Goal: Information Seeking & Learning: Learn about a topic

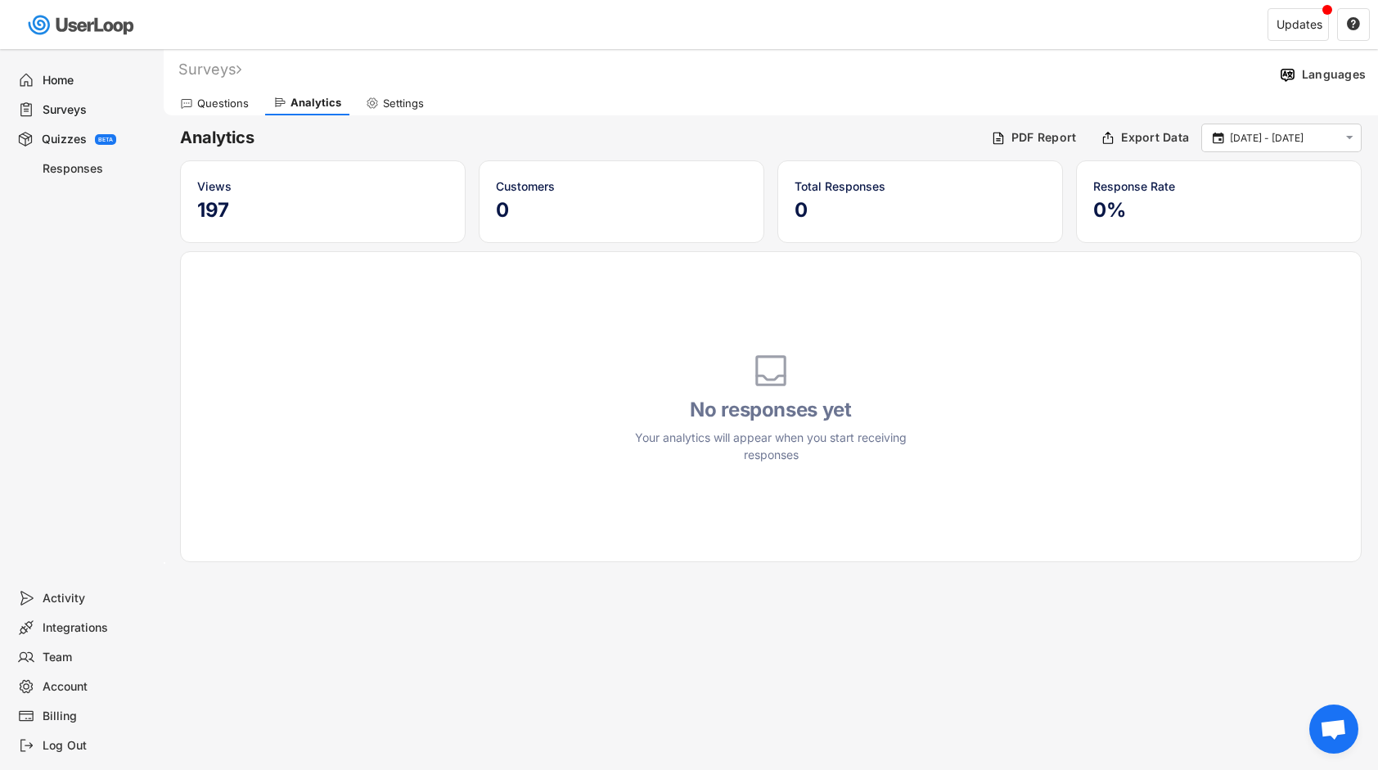
click at [95, 116] on div "Surveys" at bounding box center [97, 110] width 108 height 16
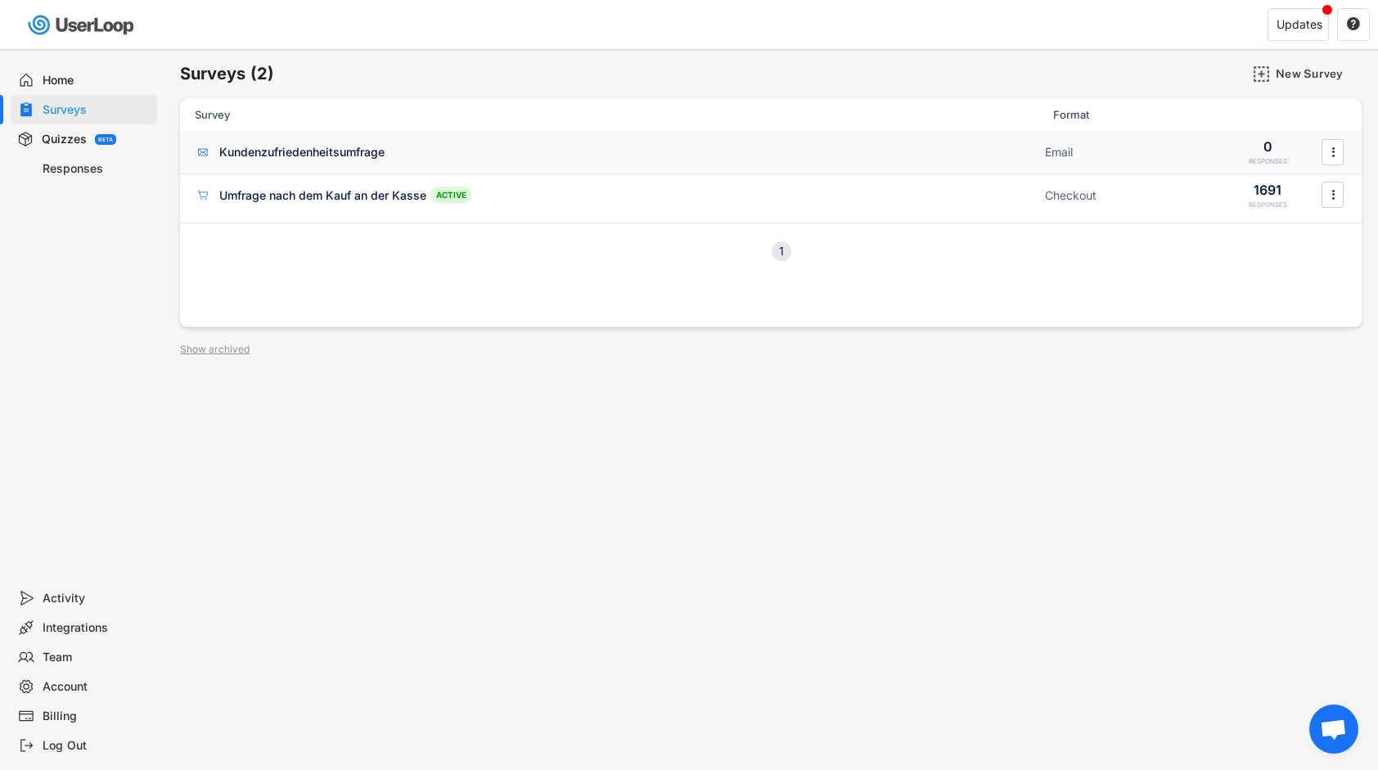
click at [368, 146] on div "Kundenzufriedenheitsumfrage" at bounding box center [301, 152] width 165 height 16
click at [76, 175] on div "Responses" at bounding box center [97, 169] width 108 height 16
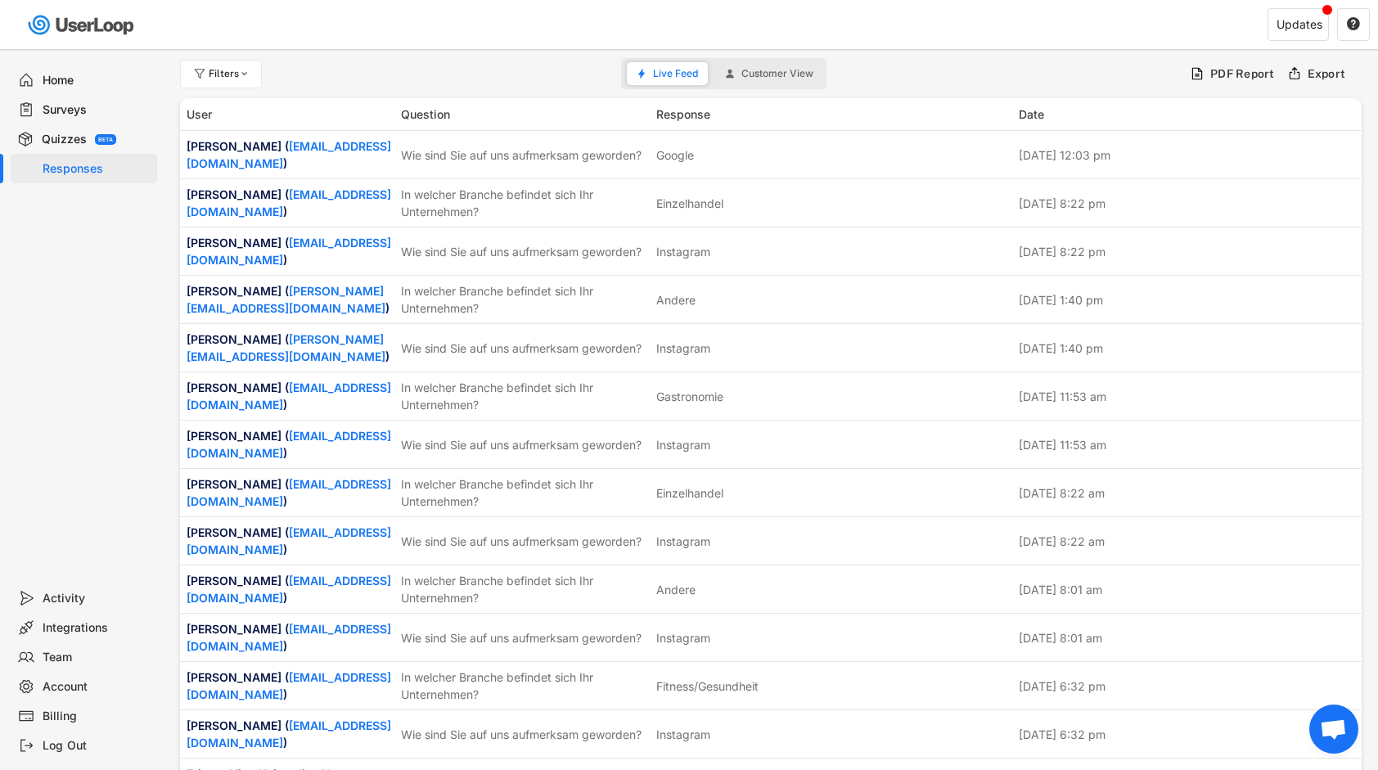
click at [61, 136] on div "Quizzes" at bounding box center [64, 140] width 45 height 16
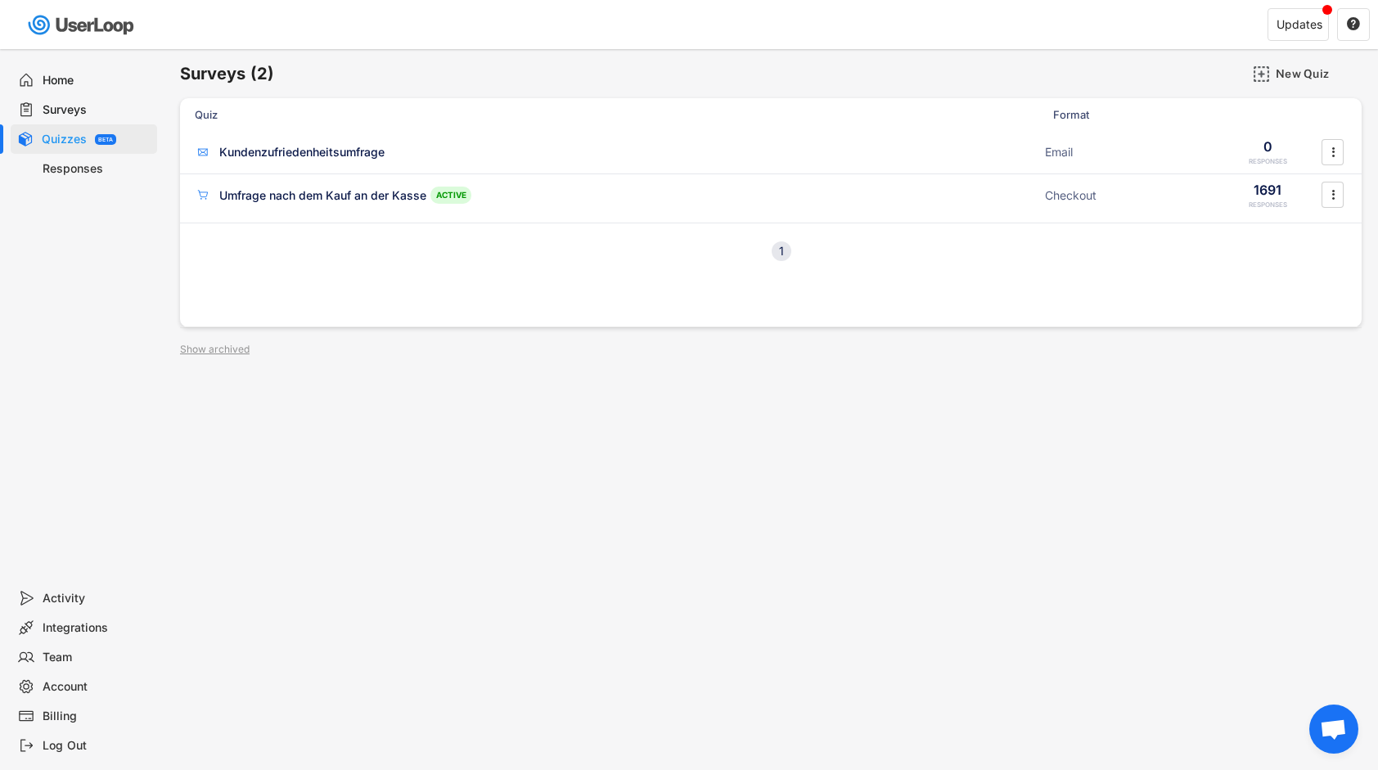
click at [82, 108] on div "Surveys" at bounding box center [97, 110] width 108 height 16
click at [405, 192] on div "Umfrage nach dem Kauf an der Kasse" at bounding box center [322, 195] width 207 height 16
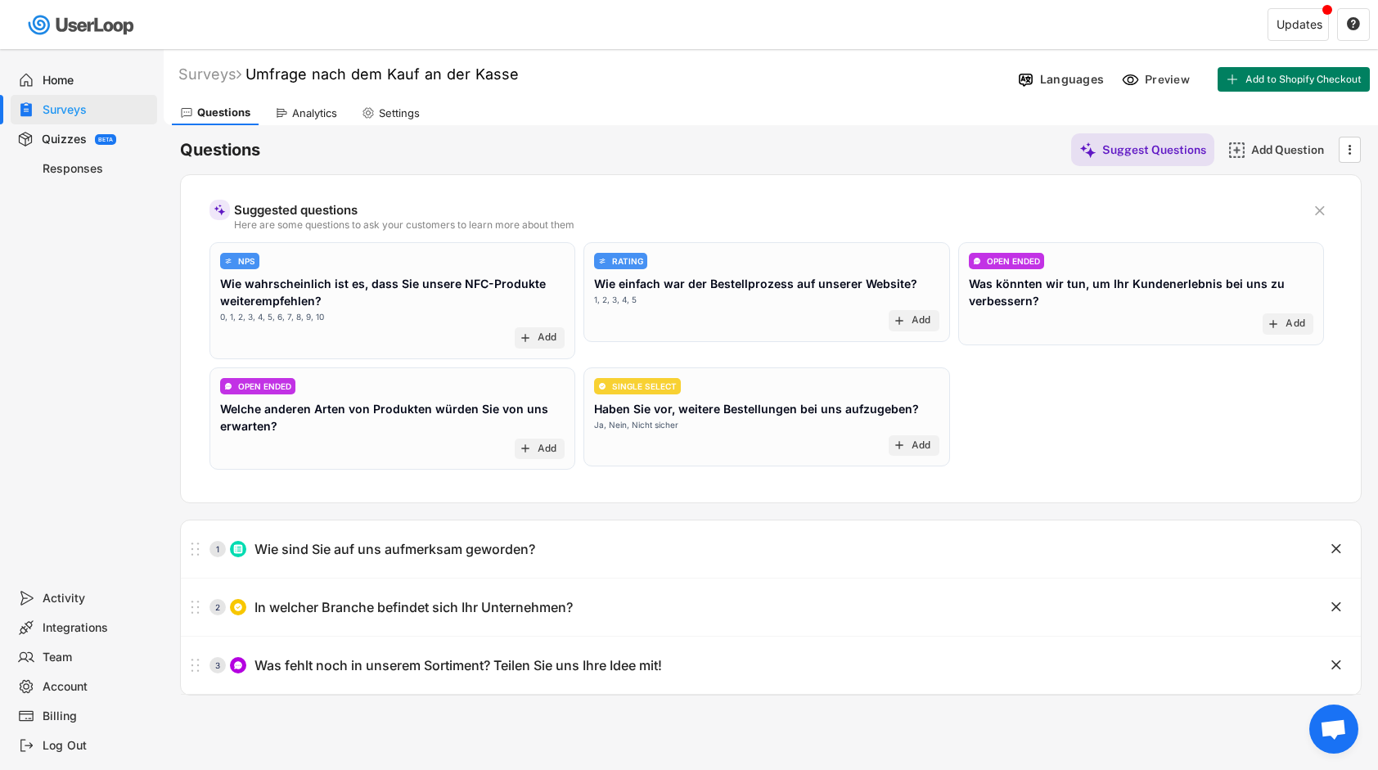
click at [314, 127] on div "Questions Suggest Questions Add Question  Suggested questions Here are some qu…" at bounding box center [771, 410] width 1182 height 570
click at [313, 126] on div "Questions Suggest Questions Add Question  Suggested questions Here are some qu…" at bounding box center [771, 410] width 1182 height 570
click at [321, 119] on div "Analytics" at bounding box center [306, 113] width 79 height 25
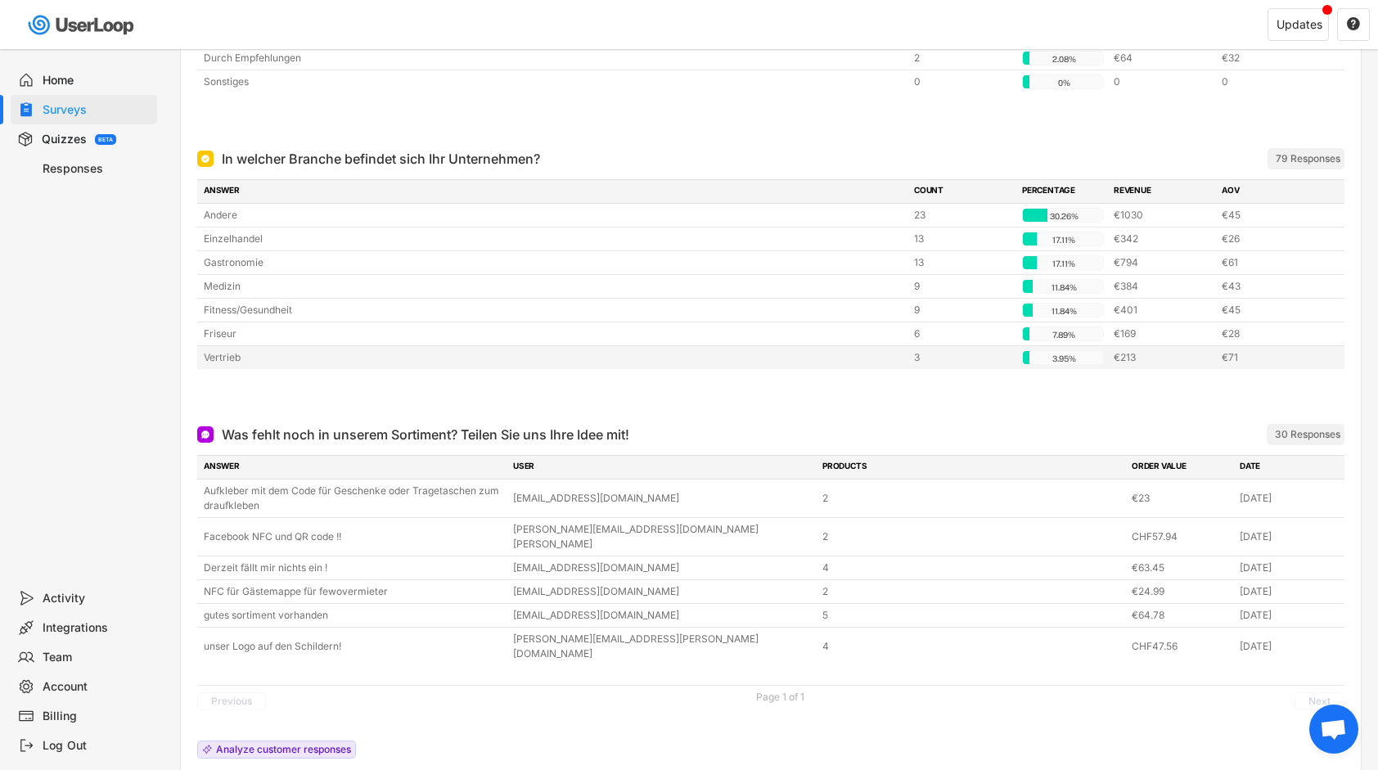
scroll to position [432, 0]
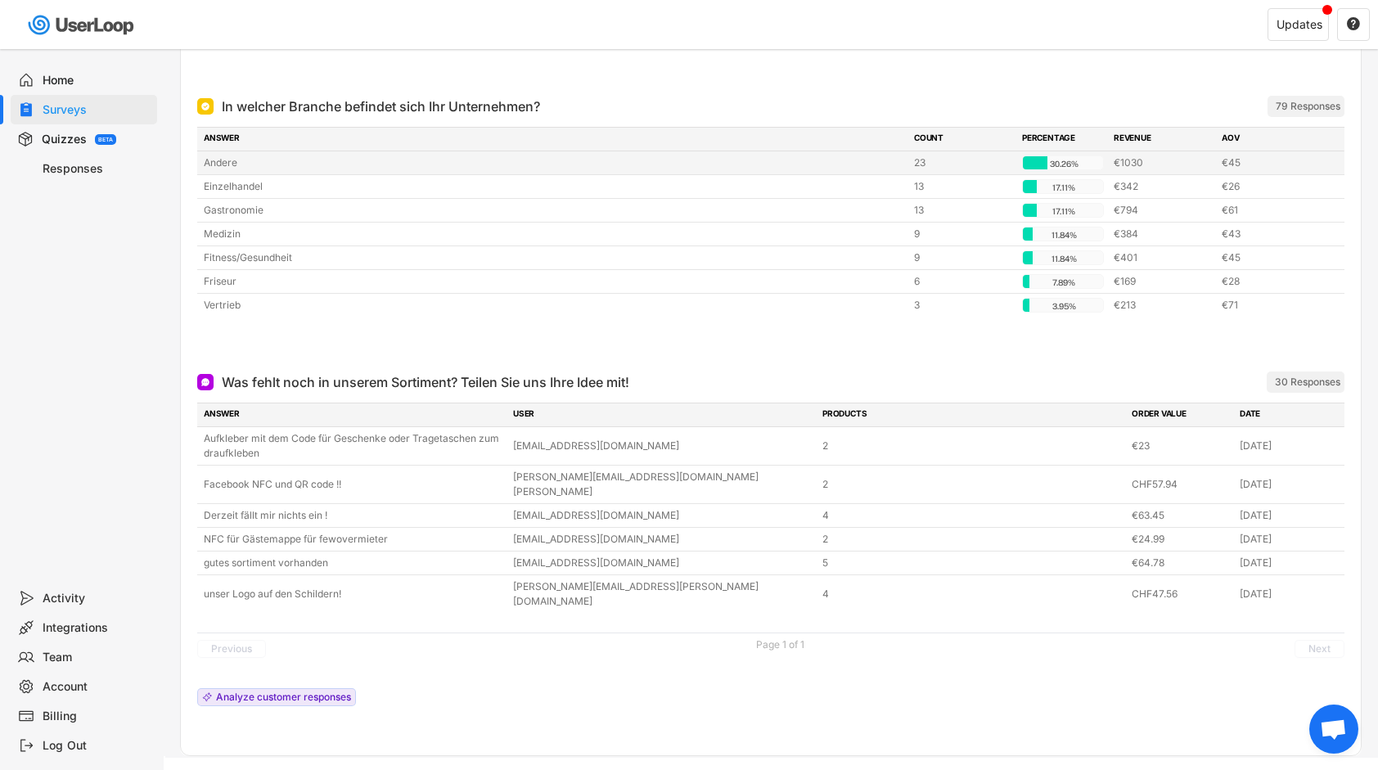
click at [514, 165] on div "Andere" at bounding box center [554, 162] width 700 height 15
click at [1297, 103] on div "79 Responses" at bounding box center [1308, 106] width 65 height 13
click at [481, 331] on div at bounding box center [770, 341] width 1147 height 33
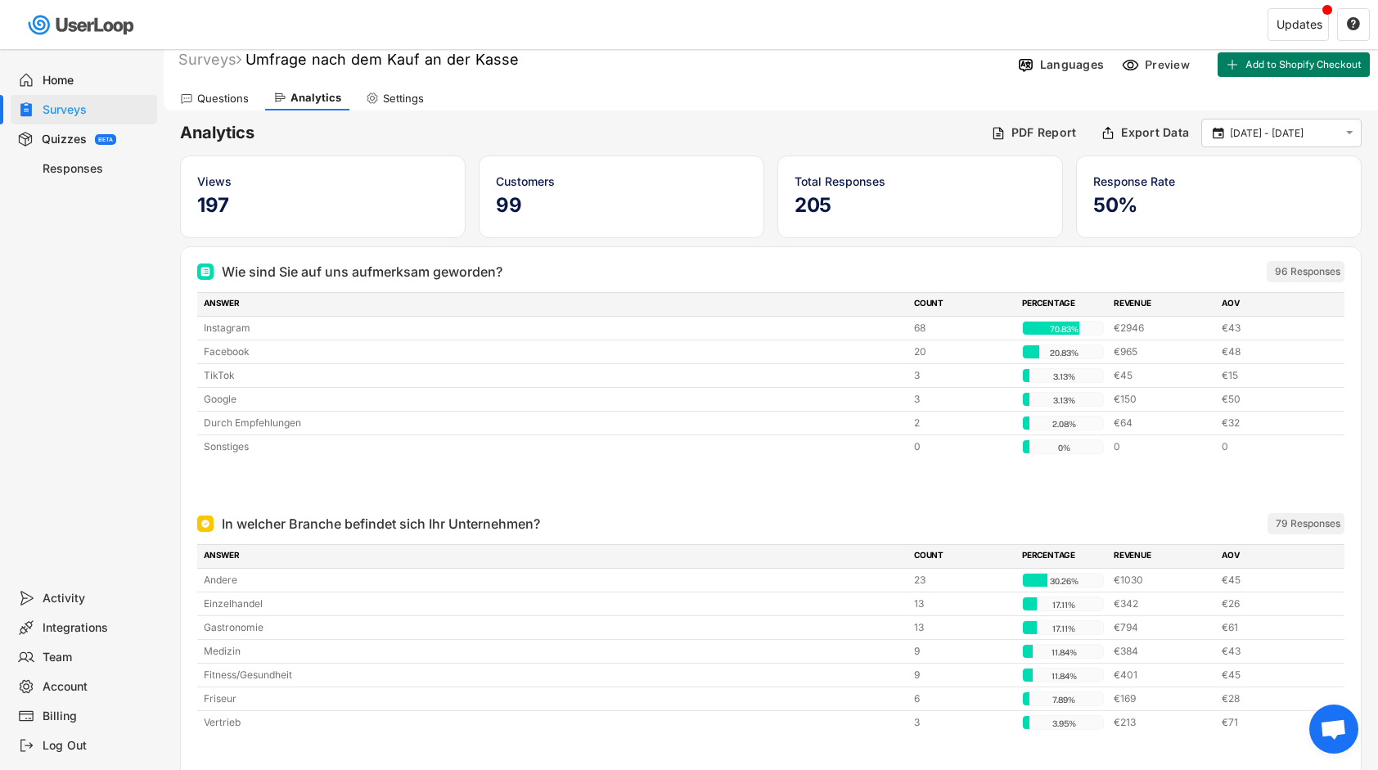
scroll to position [0, 0]
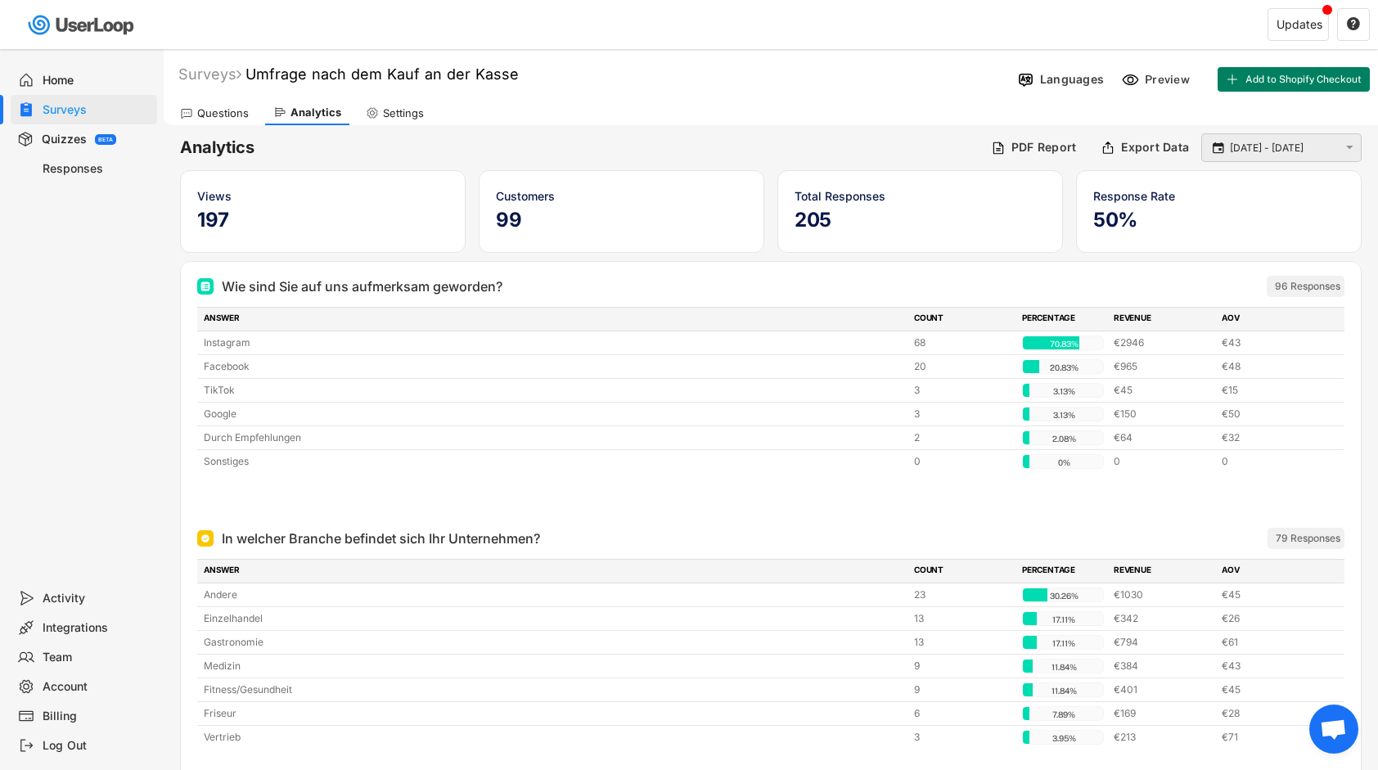
click at [1301, 149] on input "[DATE] - [DATE]" at bounding box center [1284, 148] width 108 height 16
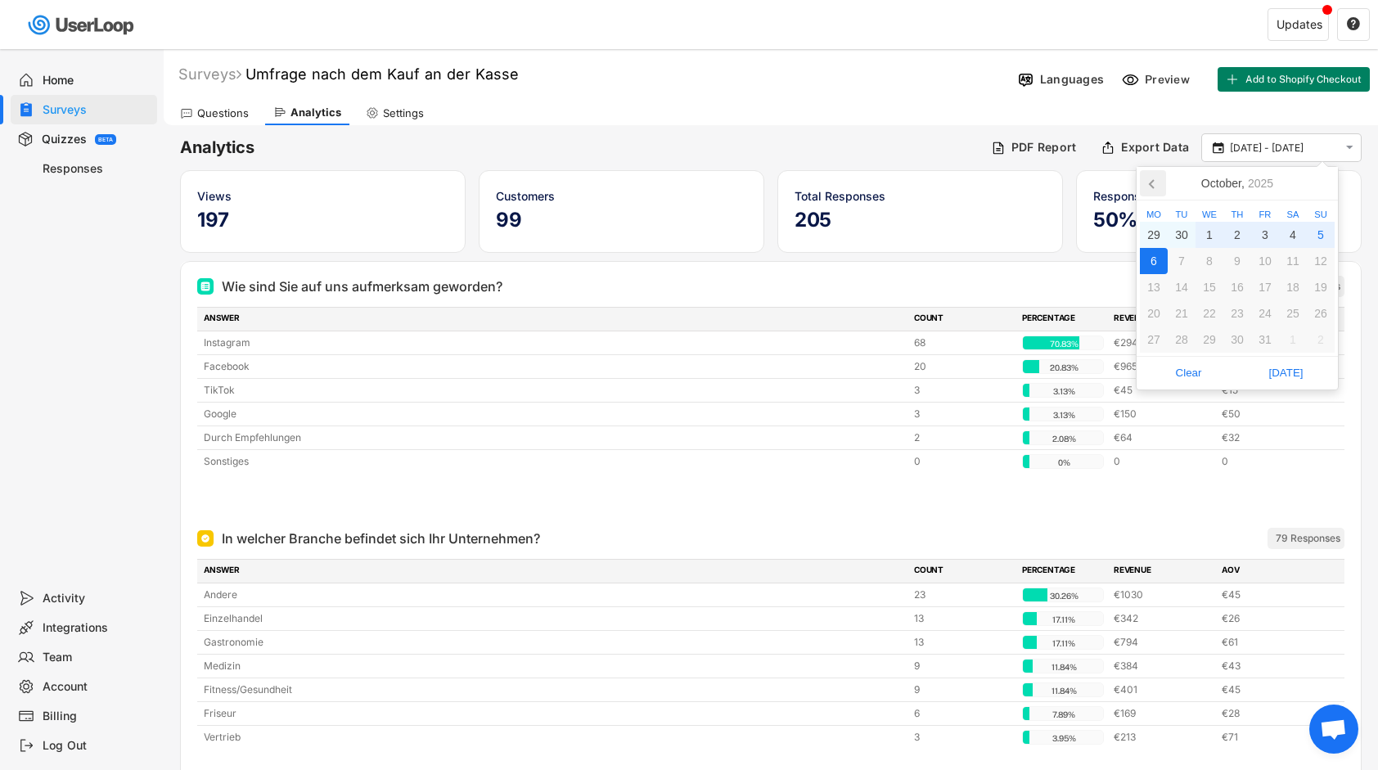
click at [1149, 177] on icon at bounding box center [1153, 183] width 26 height 26
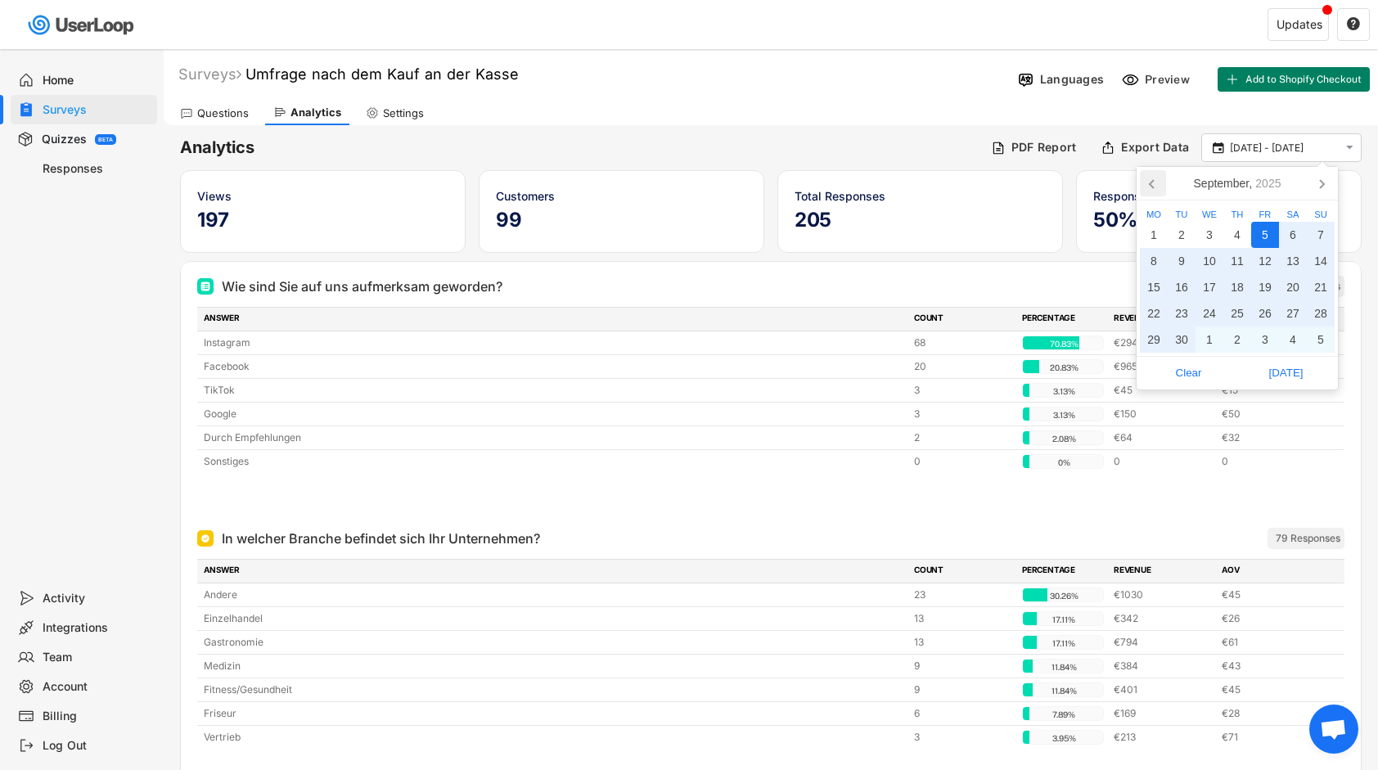
click at [1149, 177] on icon at bounding box center [1153, 183] width 26 height 26
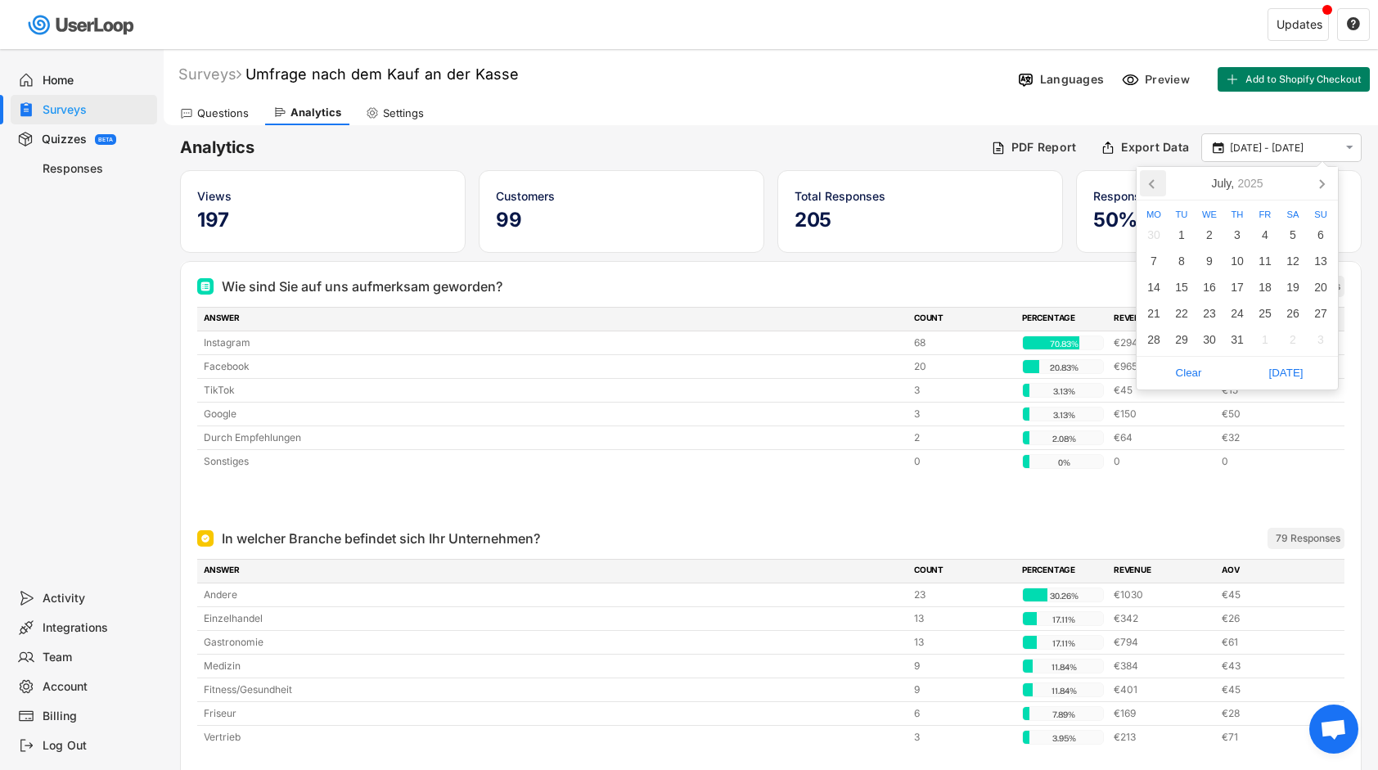
click at [1149, 177] on icon at bounding box center [1153, 183] width 26 height 26
click at [1150, 177] on icon at bounding box center [1153, 183] width 26 height 26
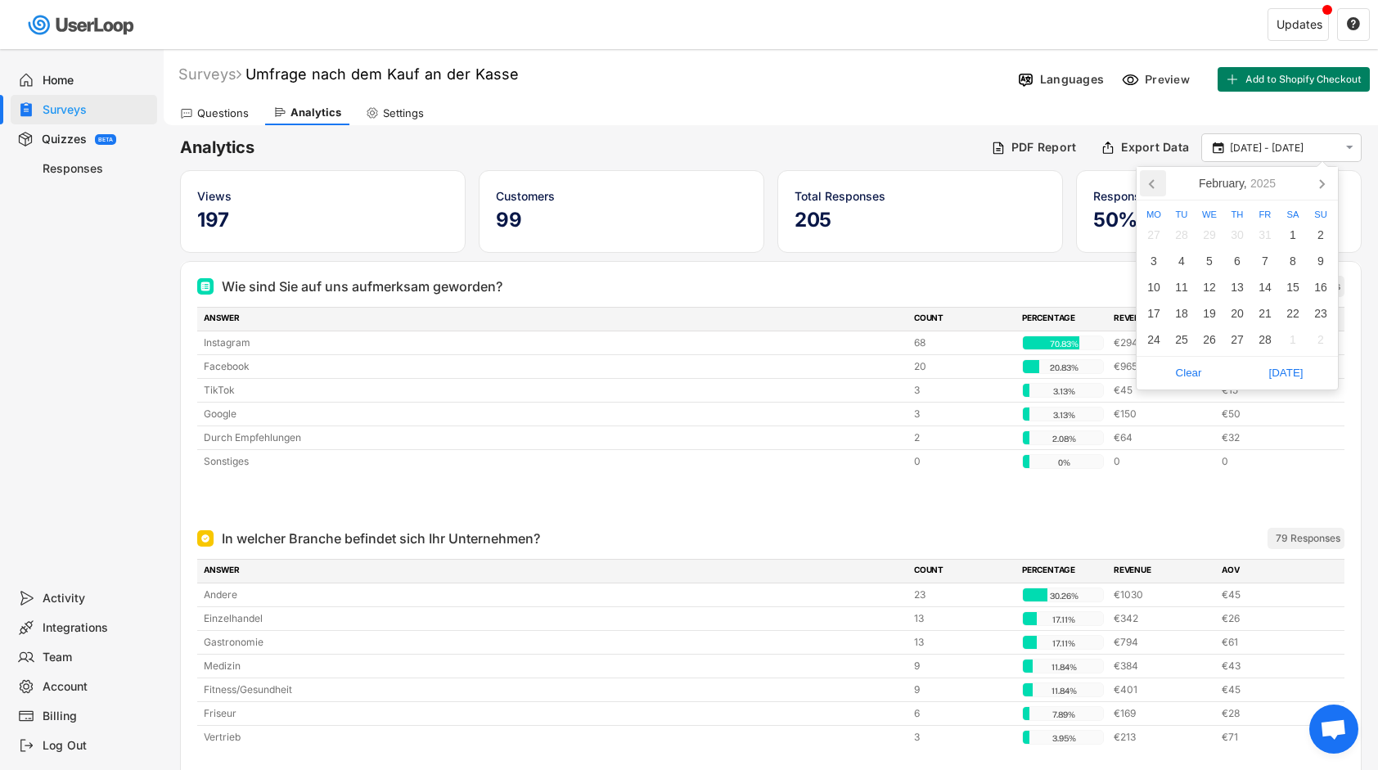
click at [1150, 177] on icon at bounding box center [1153, 183] width 26 height 26
click at [1173, 181] on nav "[DATE]" at bounding box center [1237, 184] width 201 height 34
click at [1274, 232] on div "1" at bounding box center [1265, 235] width 28 height 26
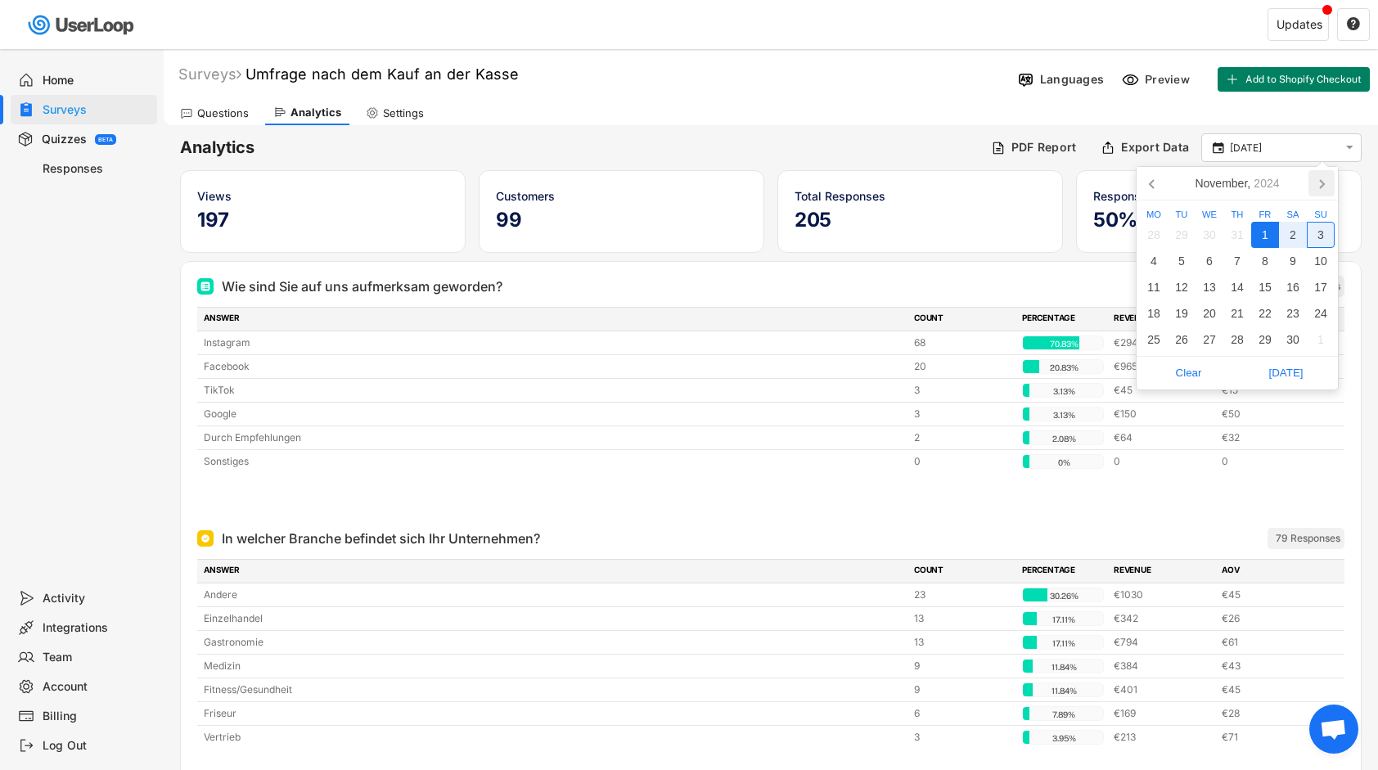
click at [1321, 195] on icon at bounding box center [1321, 183] width 26 height 26
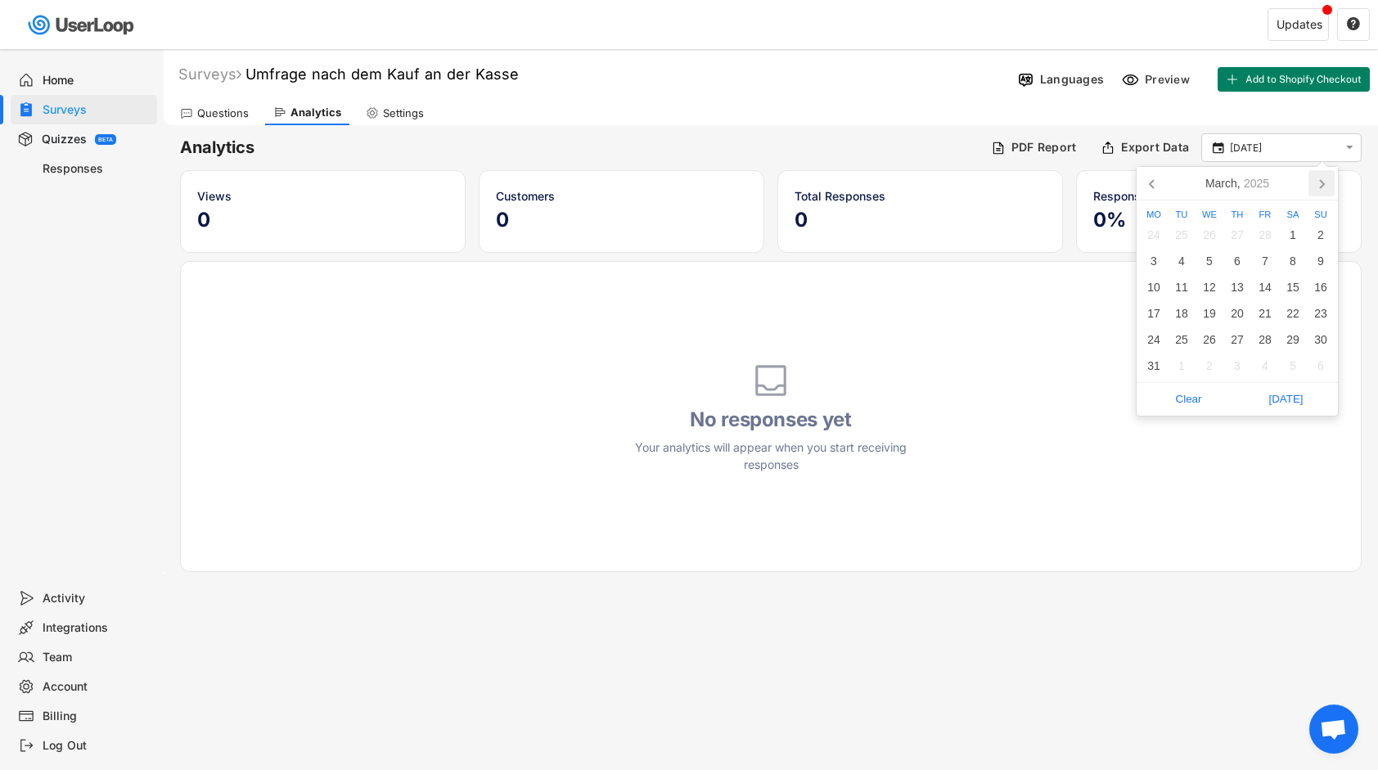
click at [1321, 195] on icon at bounding box center [1321, 183] width 26 height 26
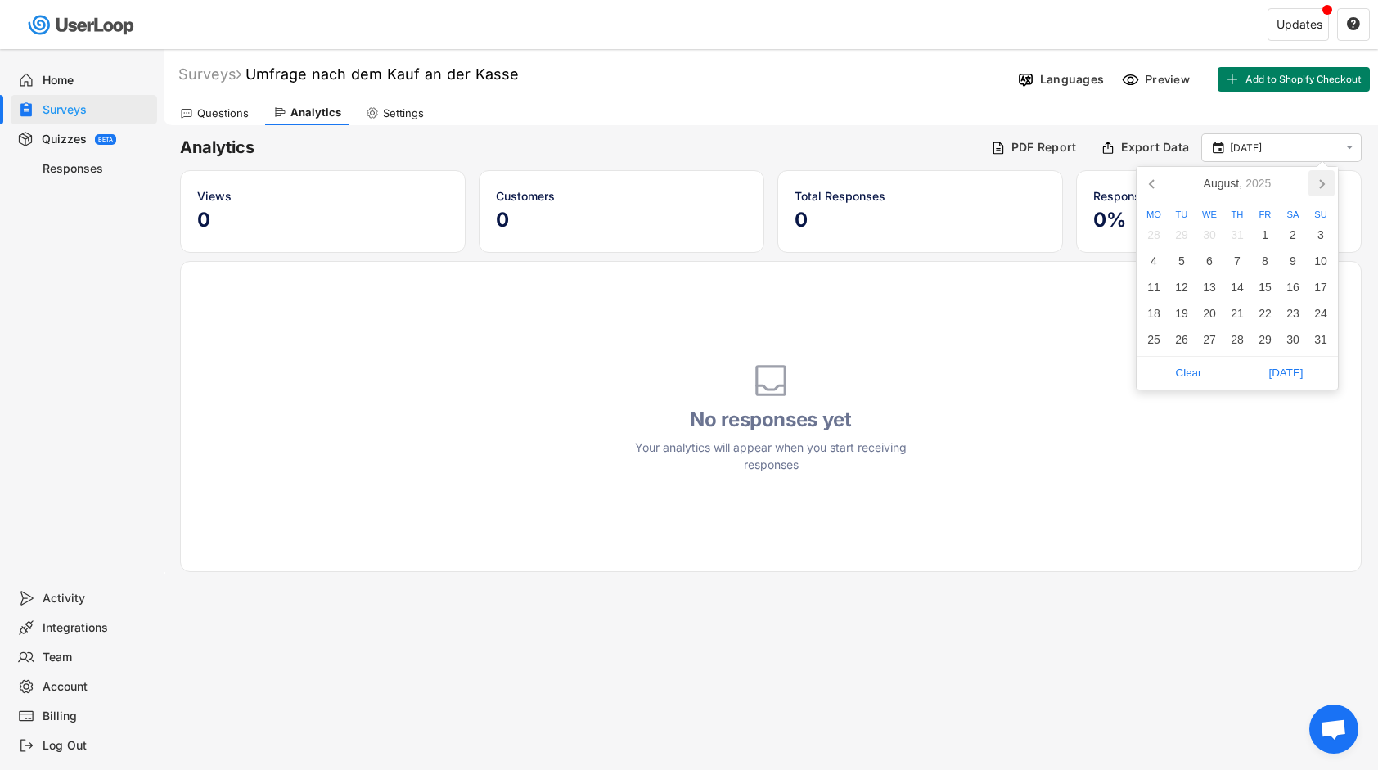
click at [1321, 195] on icon at bounding box center [1321, 183] width 26 height 26
click at [1164, 261] on div "6" at bounding box center [1154, 261] width 28 height 26
type input "[DATE] - [DATE]"
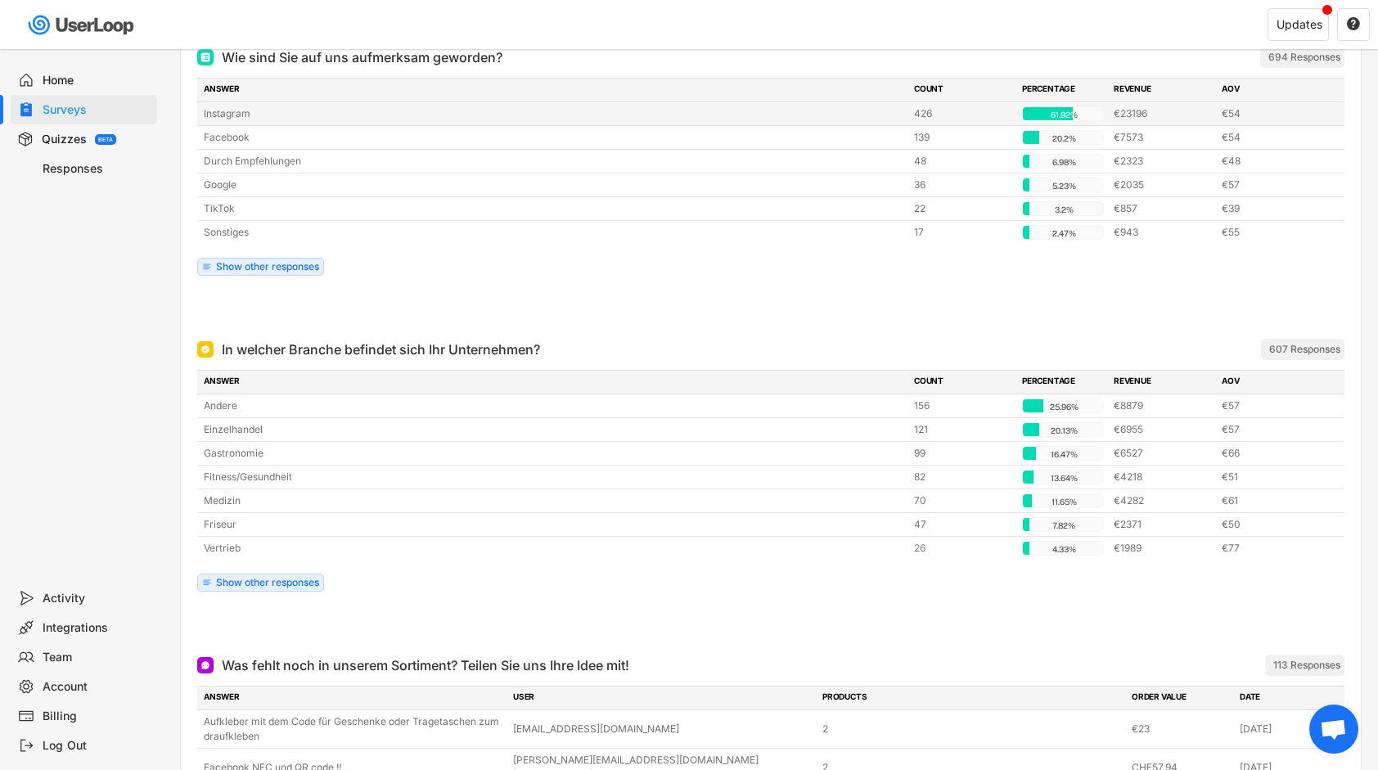
scroll to position [606, 0]
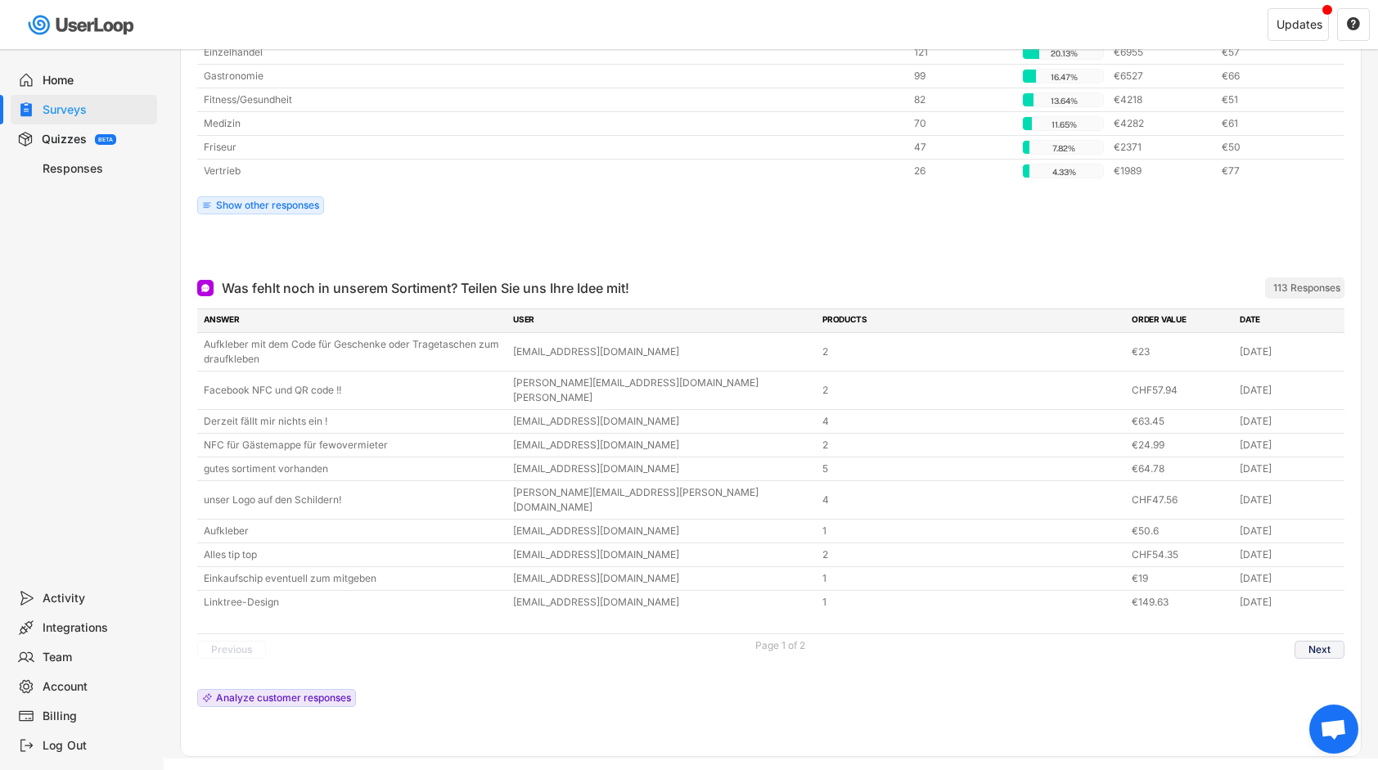
click at [1334, 641] on button "Next" at bounding box center [1319, 650] width 50 height 18
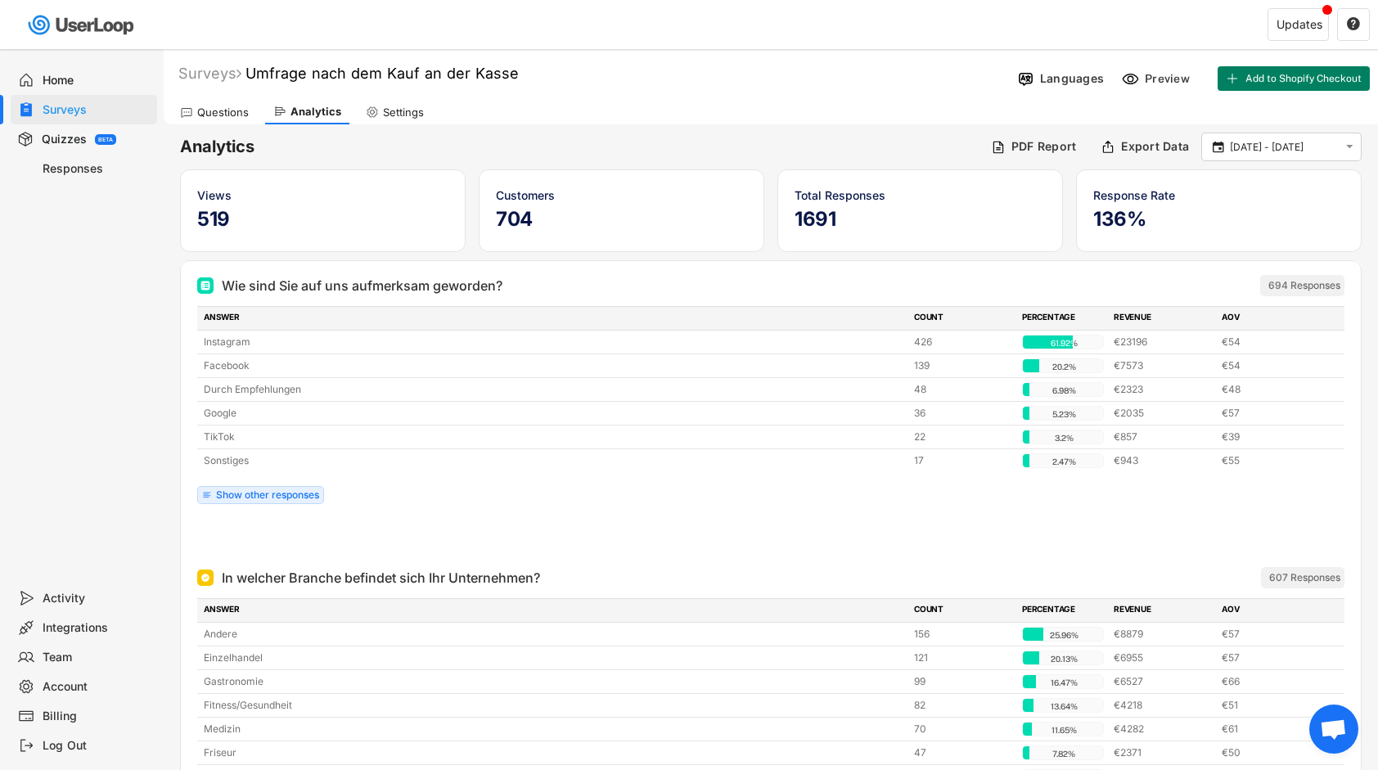
scroll to position [0, 0]
click at [236, 107] on div "Questions" at bounding box center [223, 113] width 52 height 14
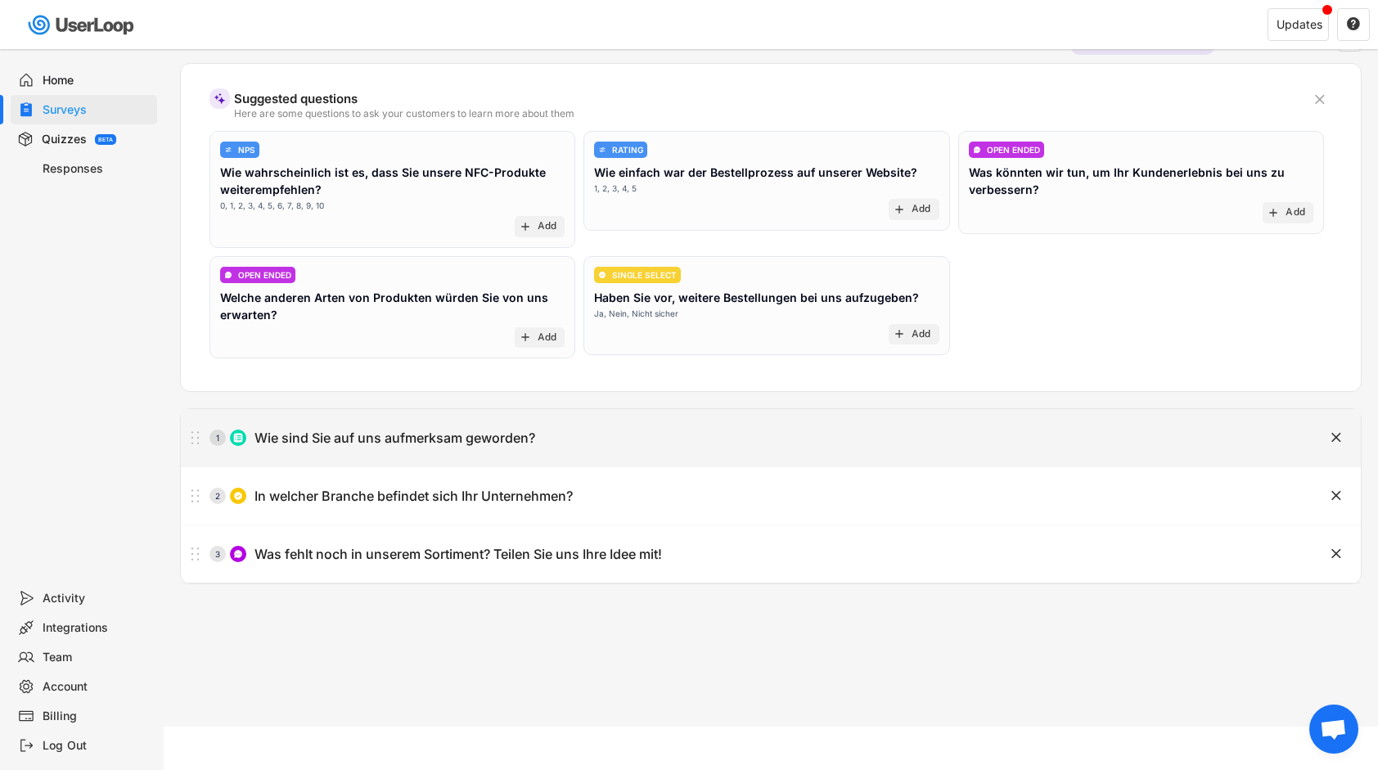
scroll to position [116, 0]
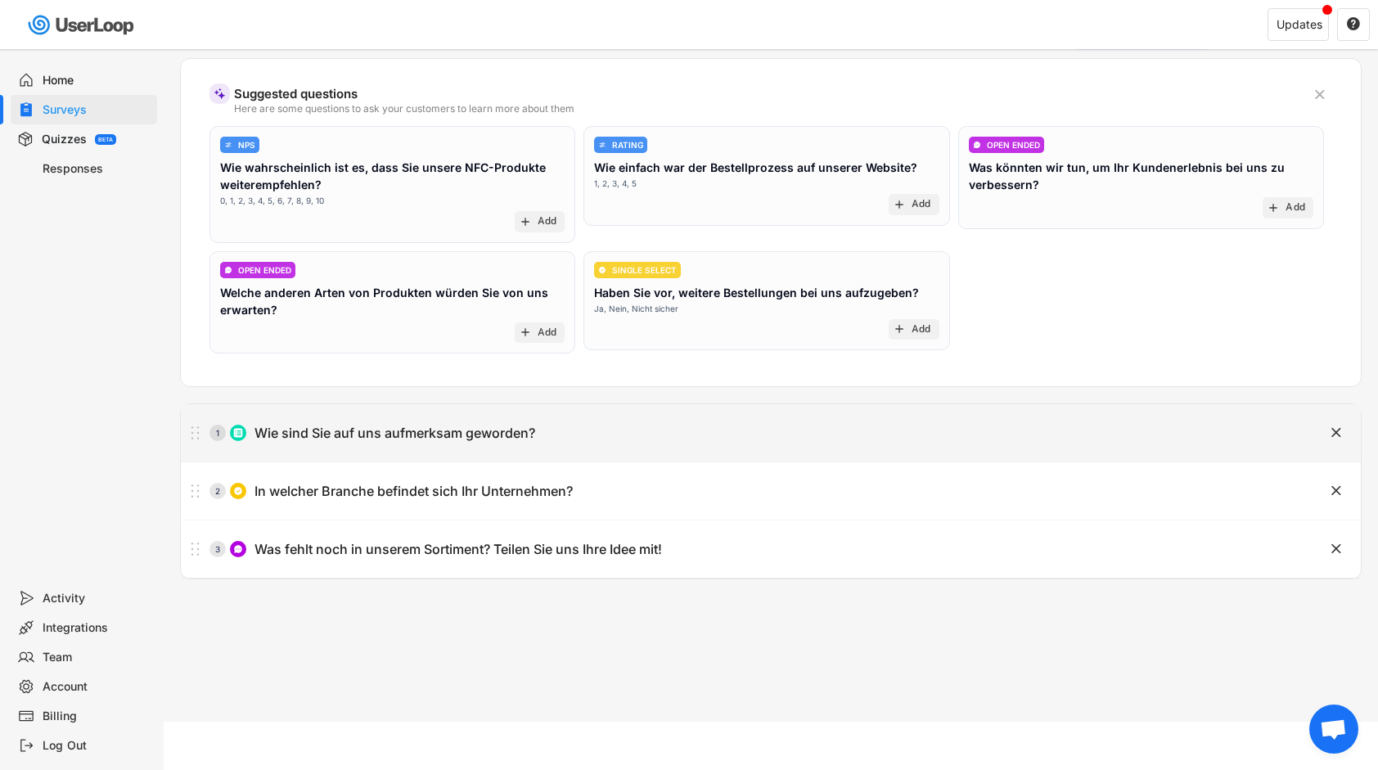
click at [428, 436] on div "Wie sind Sie auf uns aufmerksam geworden?" at bounding box center [394, 433] width 281 height 17
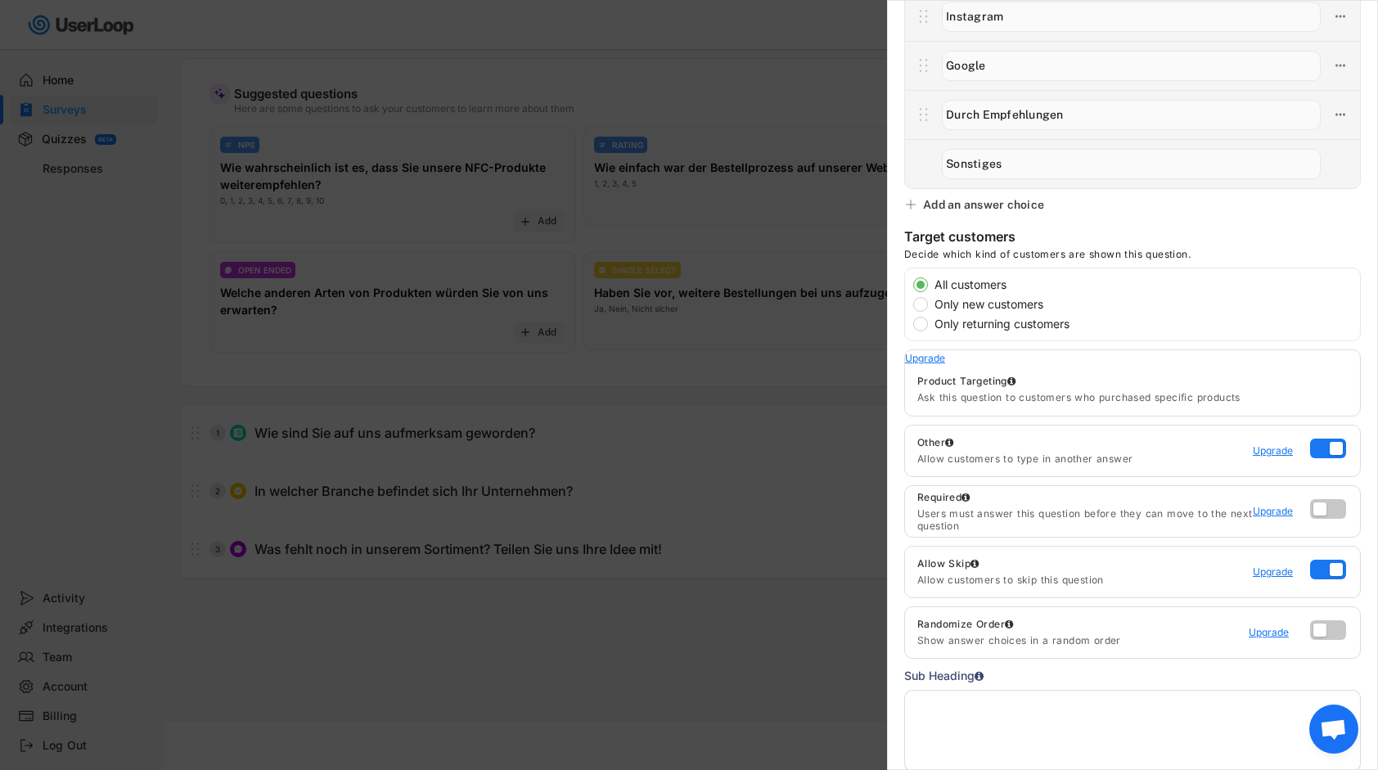
scroll to position [0, 0]
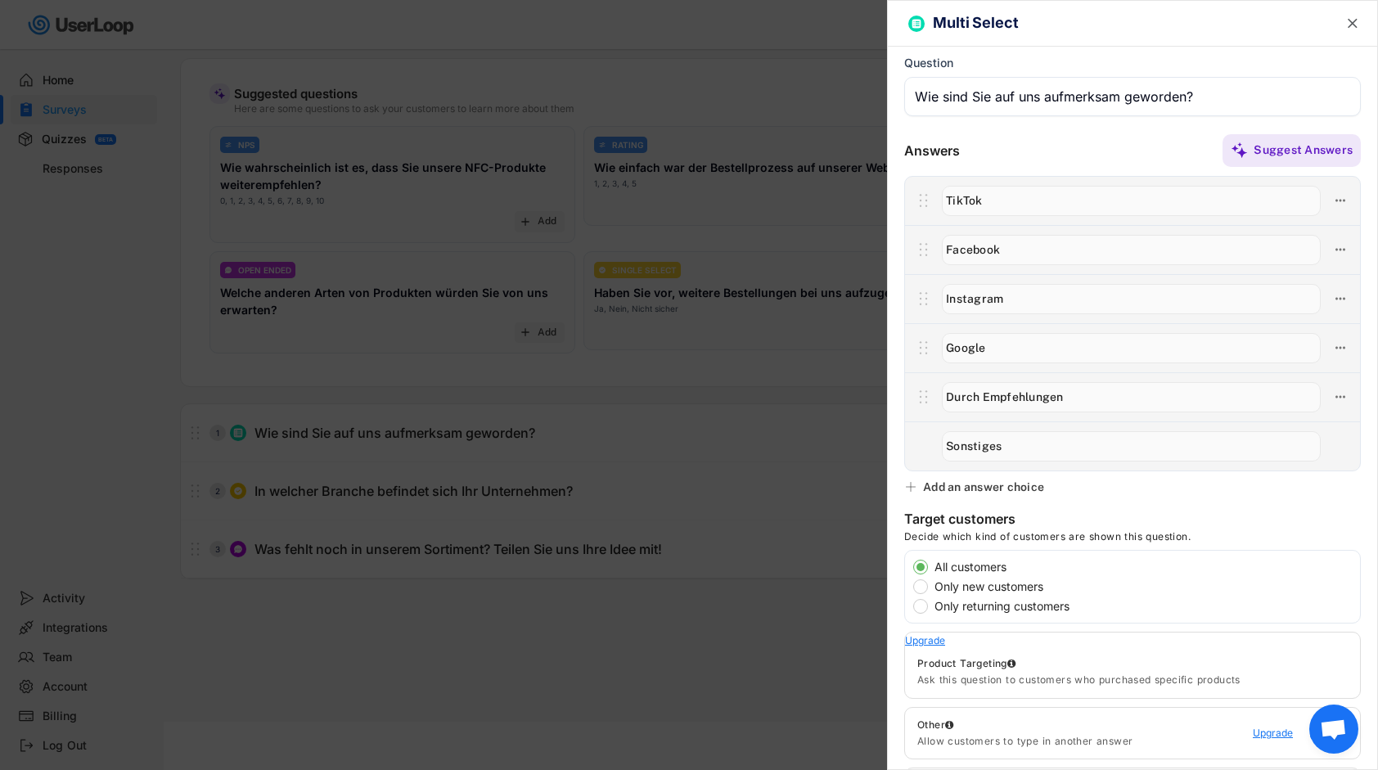
click at [651, 507] on div at bounding box center [689, 385] width 1378 height 770
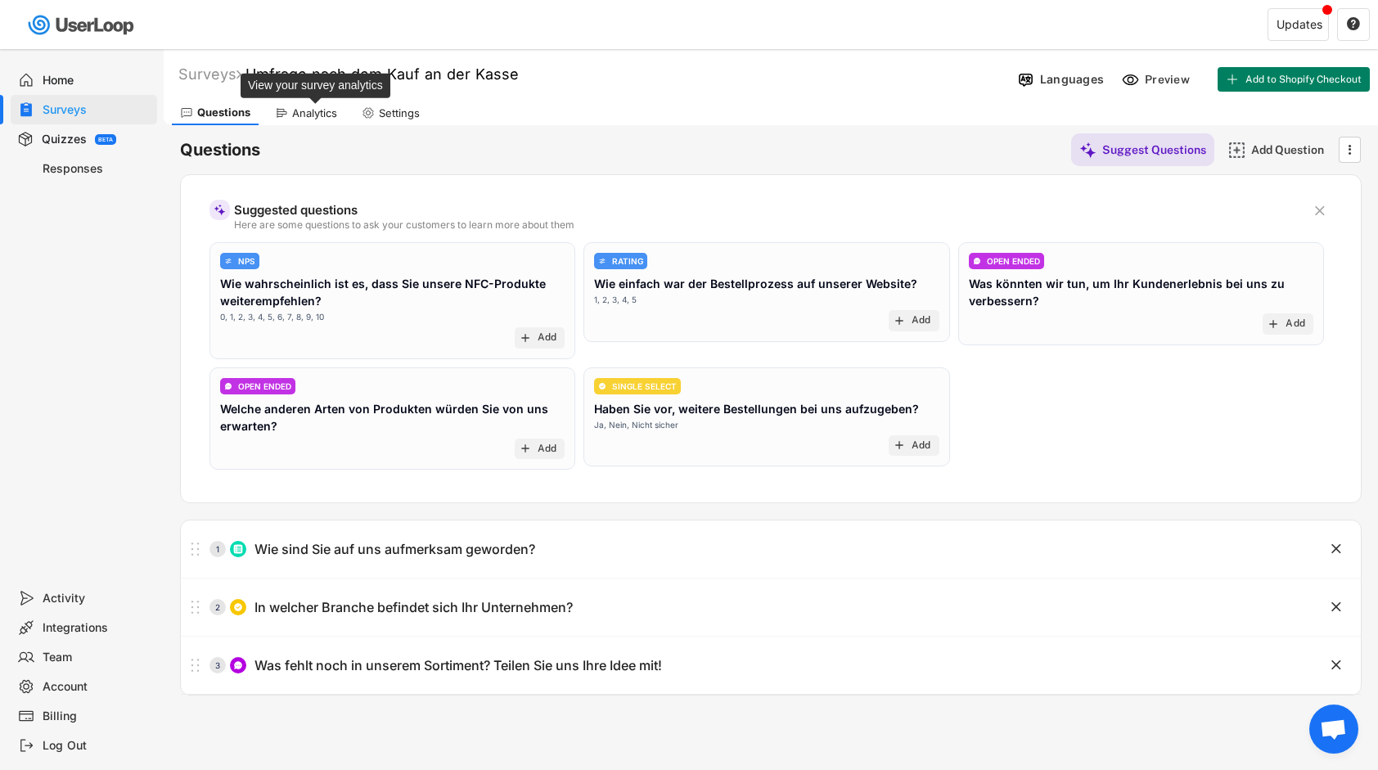
click at [302, 110] on div "Analytics" at bounding box center [314, 113] width 45 height 14
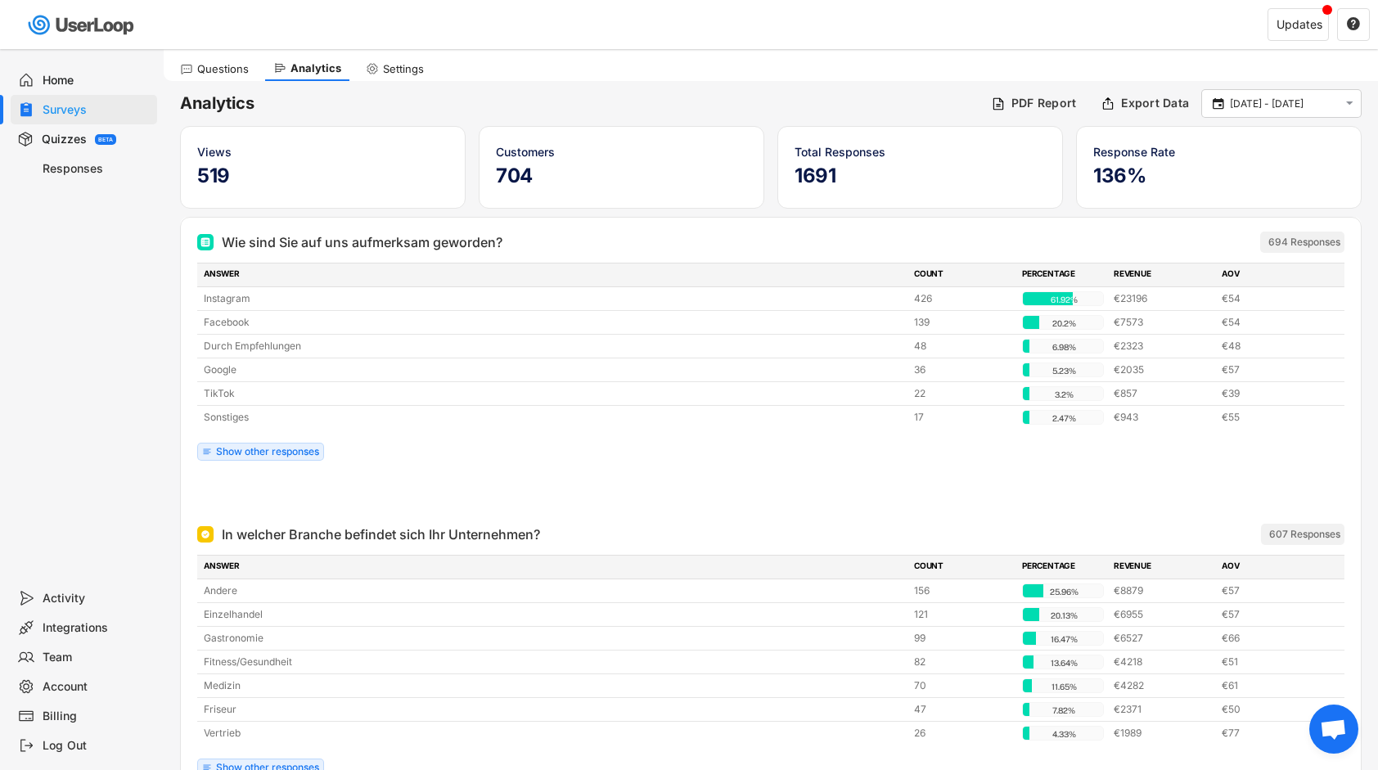
scroll to position [164, 0]
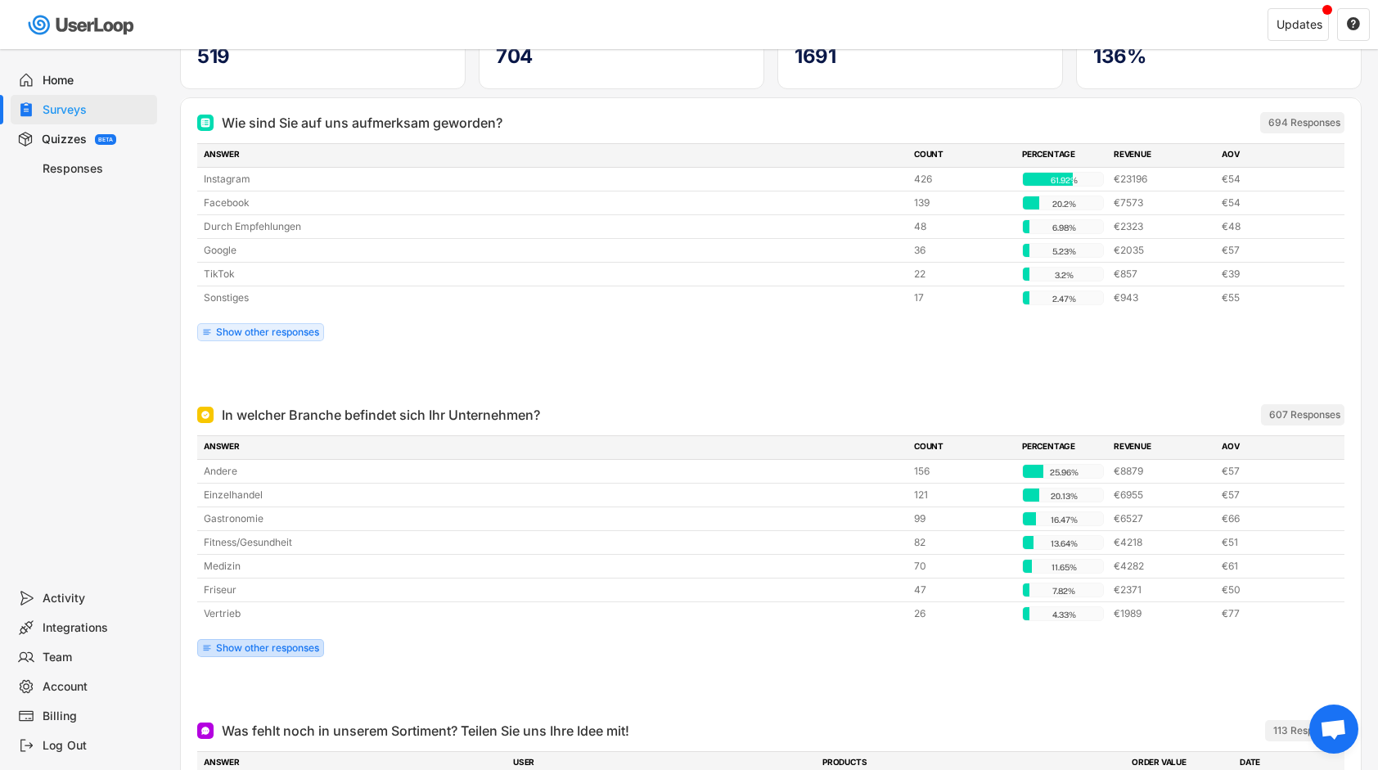
click at [287, 643] on div "Show other responses" at bounding box center [267, 648] width 103 height 10
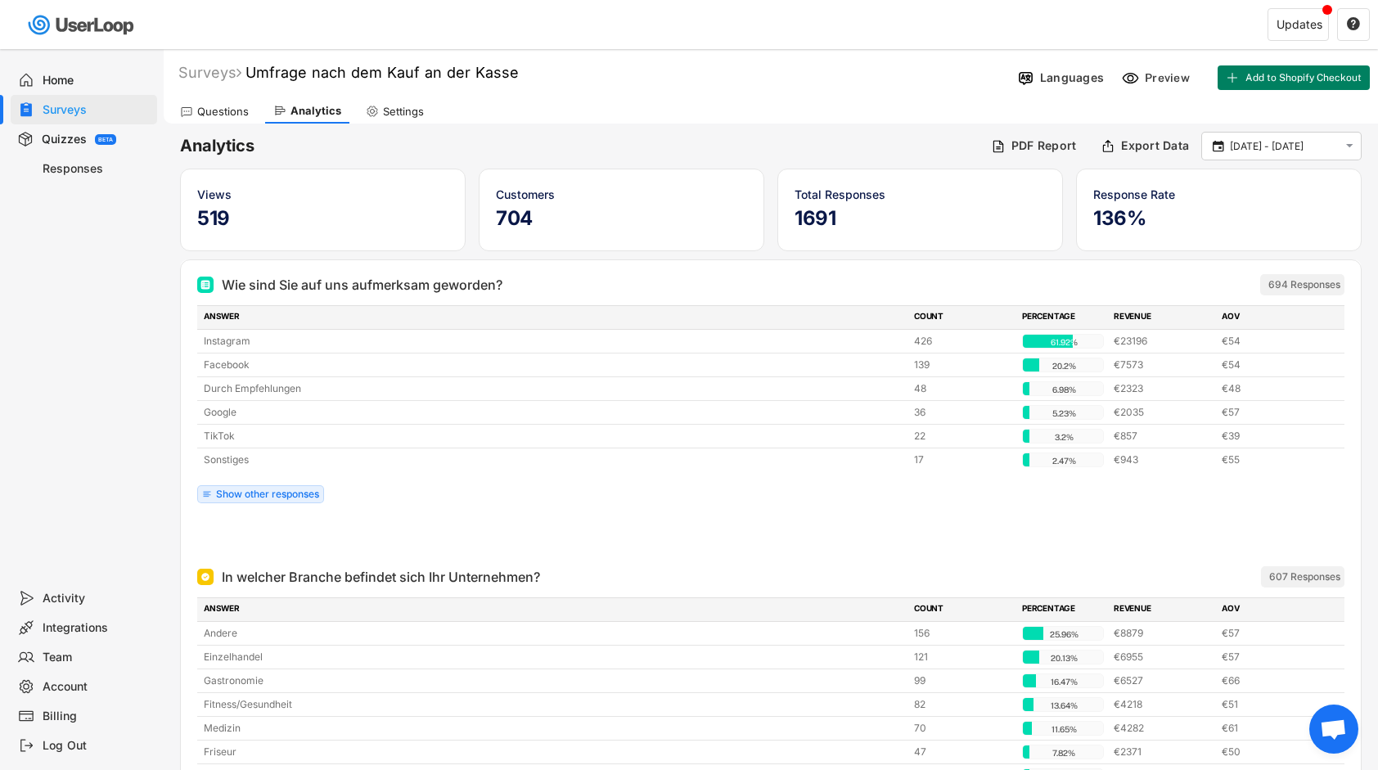
scroll to position [0, 0]
click at [1293, 146] on input "[DATE] - [DATE]" at bounding box center [1284, 148] width 108 height 16
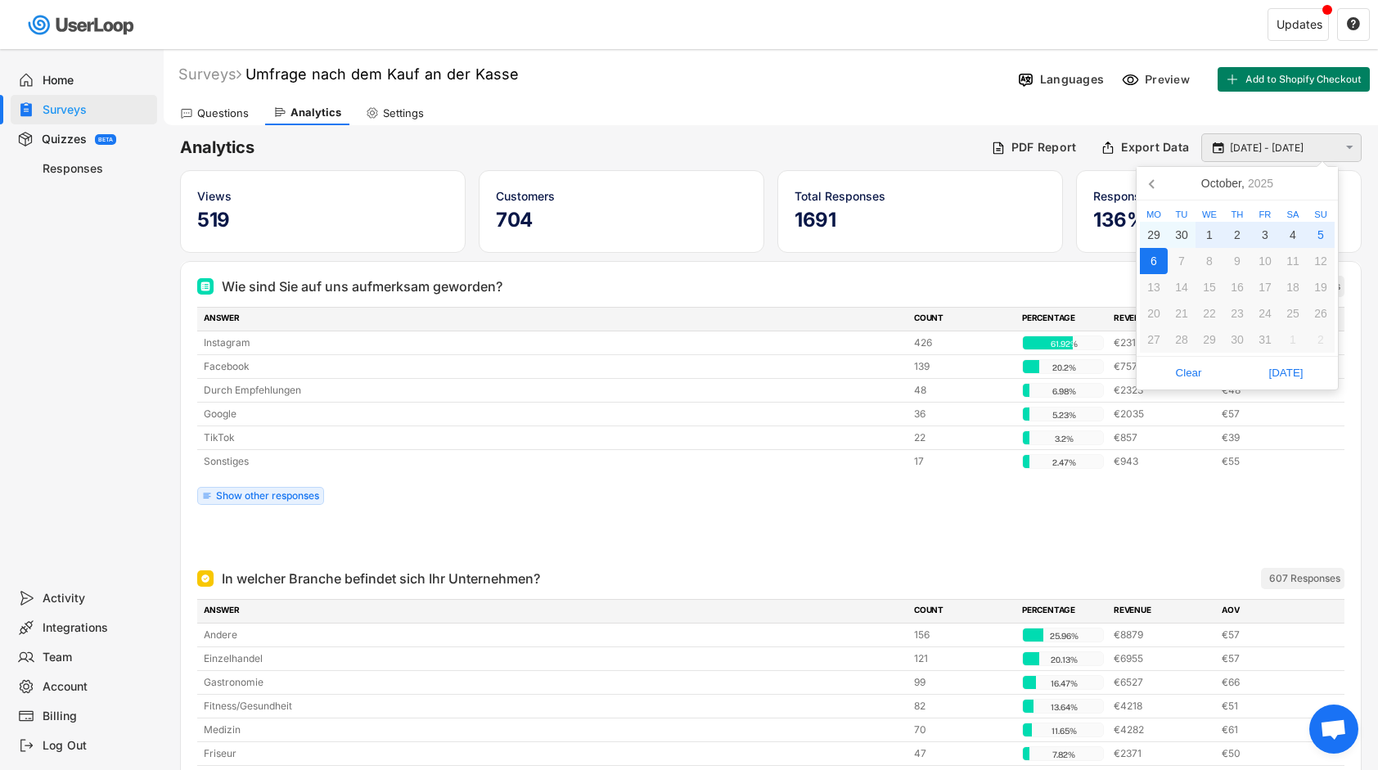
click at [1293, 146] on input "[DATE] - [DATE]" at bounding box center [1284, 148] width 108 height 16
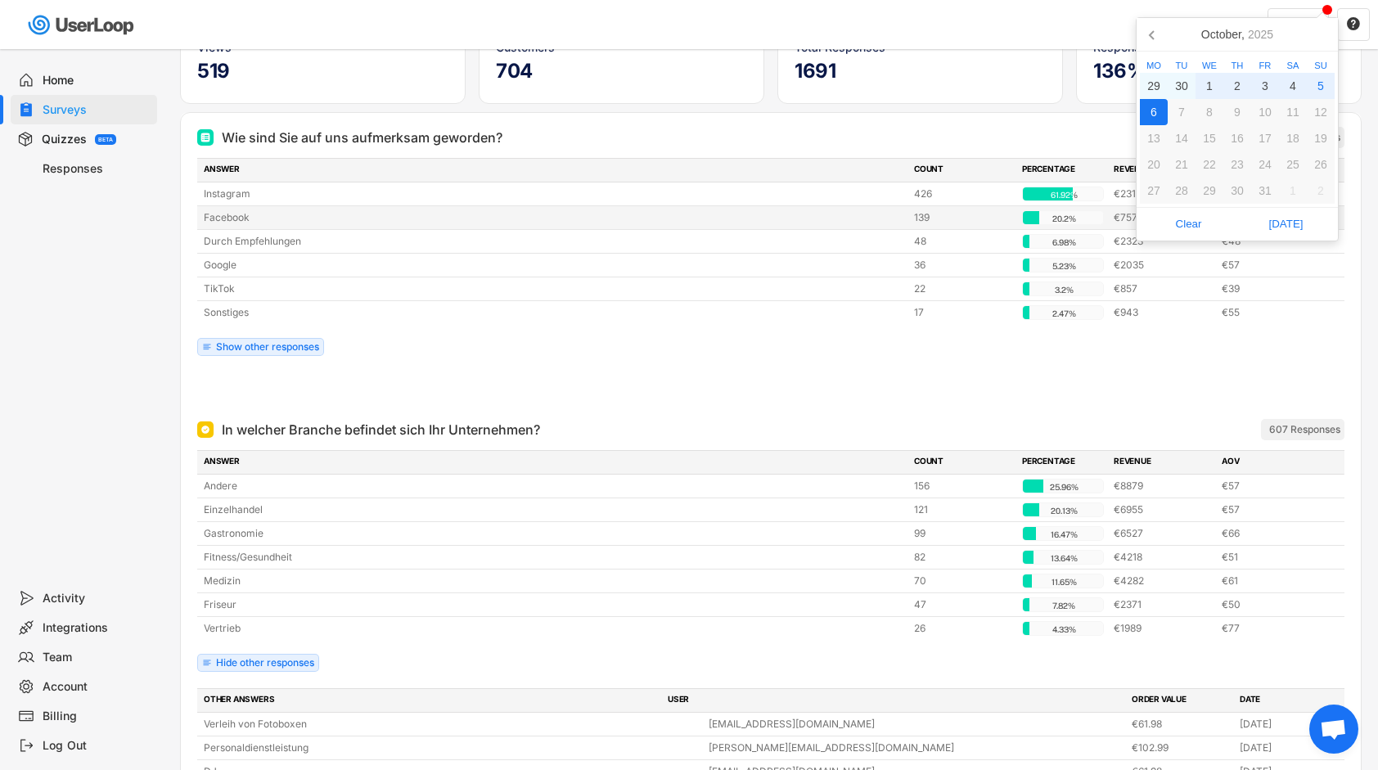
scroll to position [573, 0]
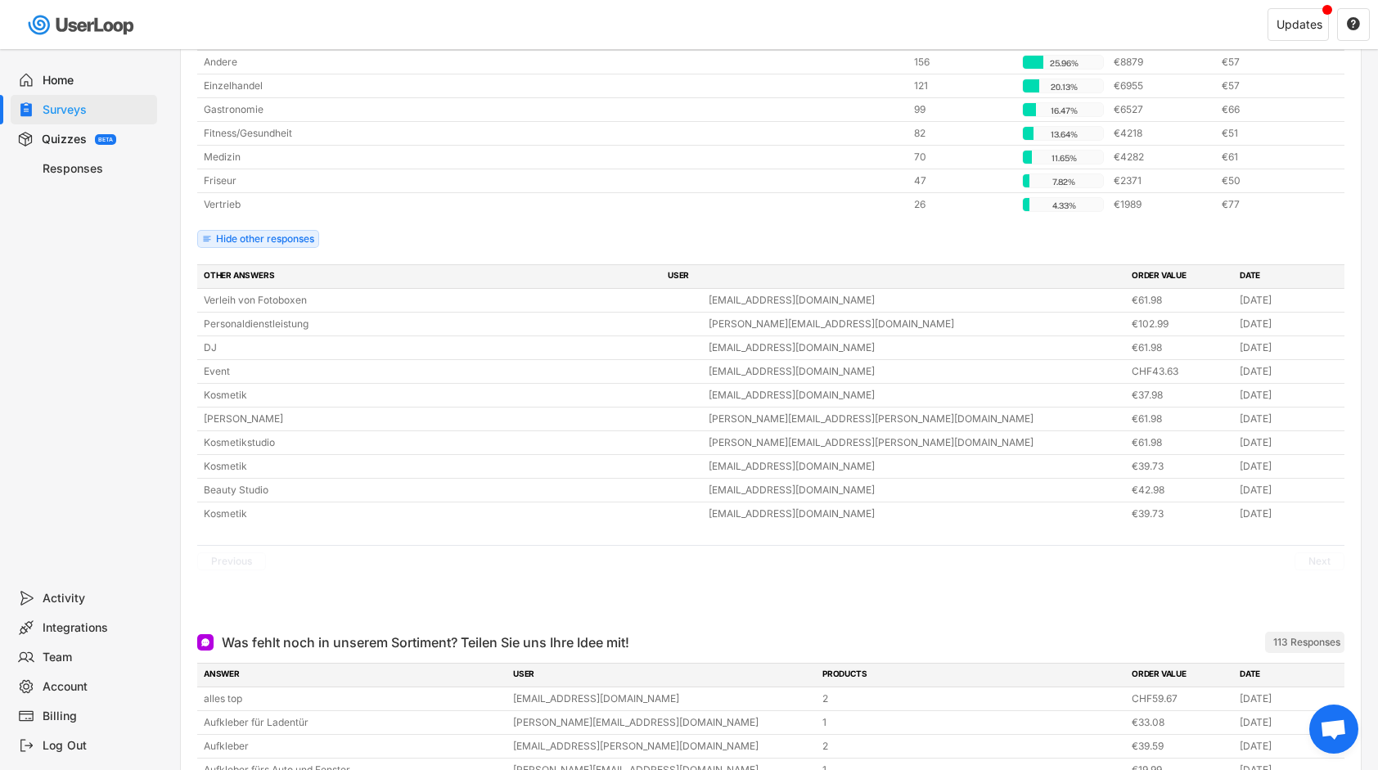
click at [1028, 561] on div "Previous Next" at bounding box center [770, 561] width 1147 height 32
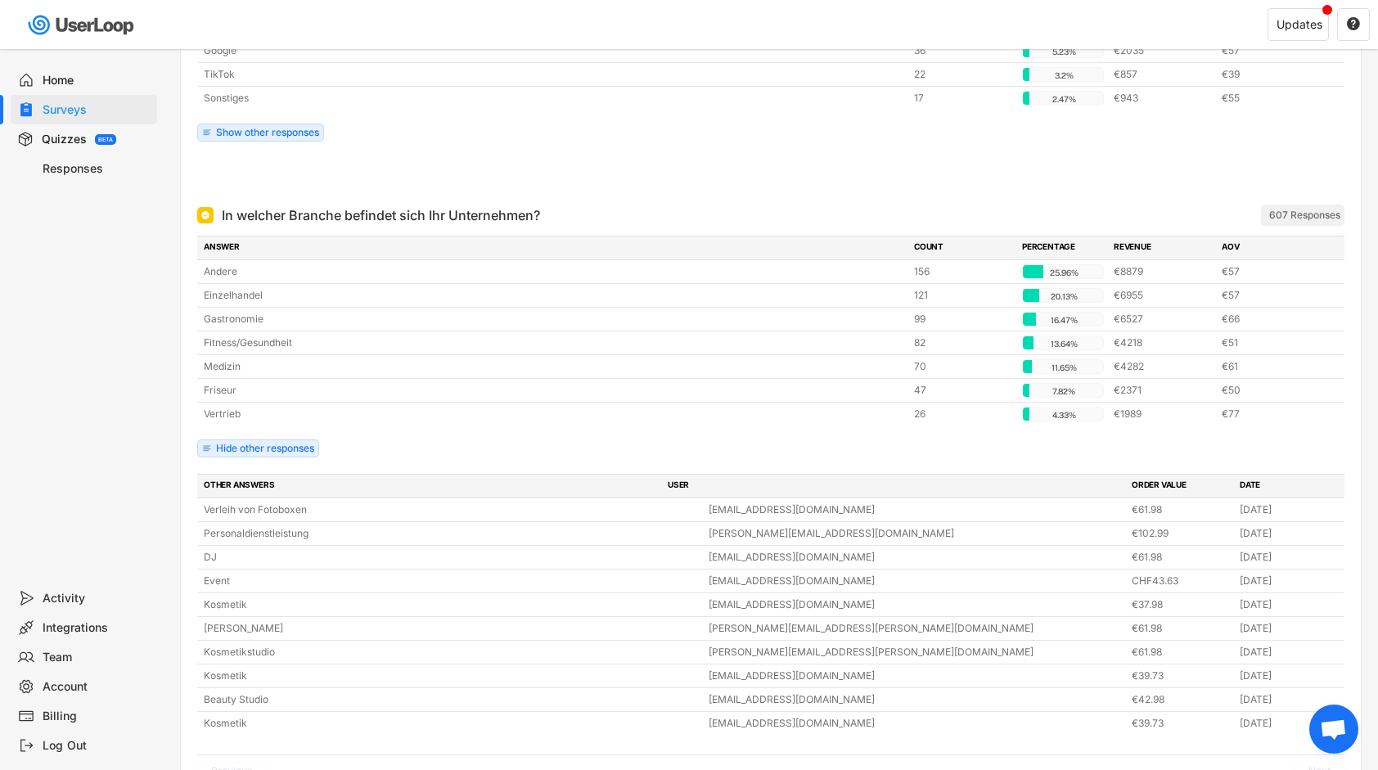
scroll to position [327, 0]
